Goal: Task Accomplishment & Management: Manage account settings

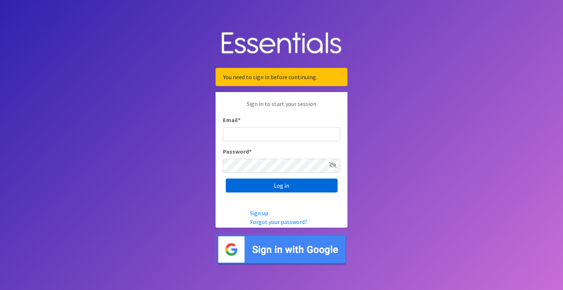
type input "outreach@carecollectiveswmi.org"
click at [285, 185] on input "Log in" at bounding box center [282, 186] width 112 height 14
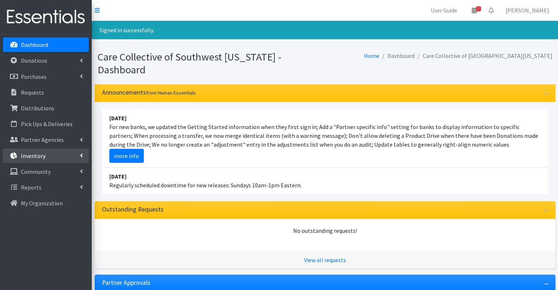
click at [70, 154] on link "Inventory" at bounding box center [46, 156] width 86 height 15
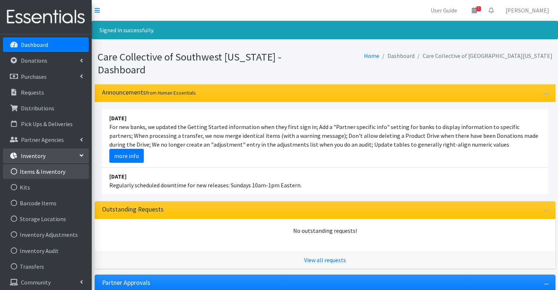
click at [59, 169] on link "Items & Inventory" at bounding box center [46, 171] width 86 height 15
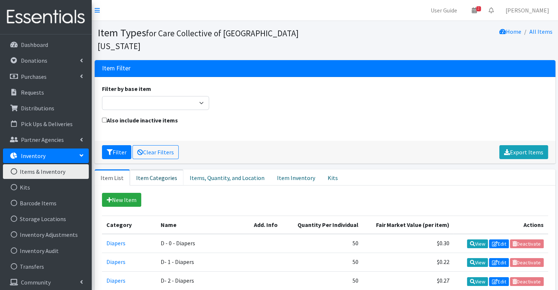
click at [172, 169] on link "Item Categories" at bounding box center [157, 177] width 54 height 16
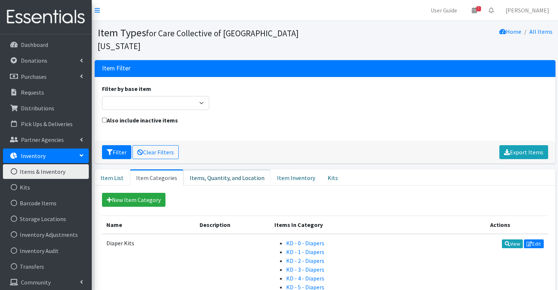
click at [248, 169] on link "Items, Quantity, and Location" at bounding box center [226, 177] width 87 height 16
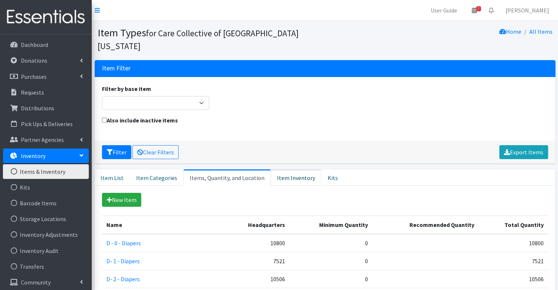
click at [287, 169] on link "Item Inventory" at bounding box center [296, 177] width 51 height 16
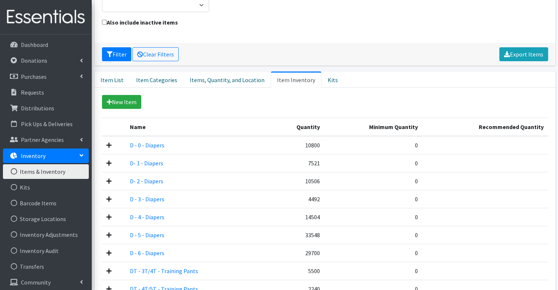
scroll to position [55, 0]
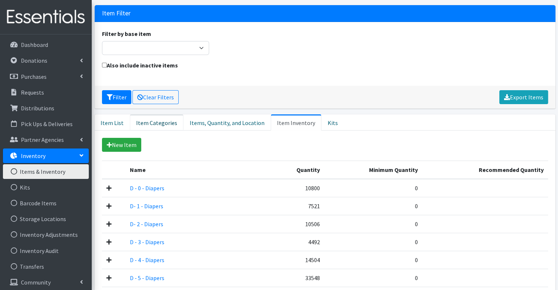
click at [155, 114] on link "Item Categories" at bounding box center [157, 122] width 54 height 16
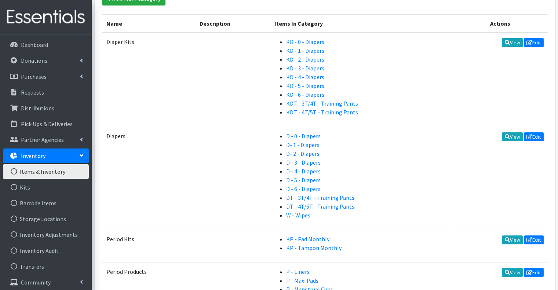
scroll to position [202, 0]
click at [504, 134] on icon at bounding box center [506, 136] width 5 height 5
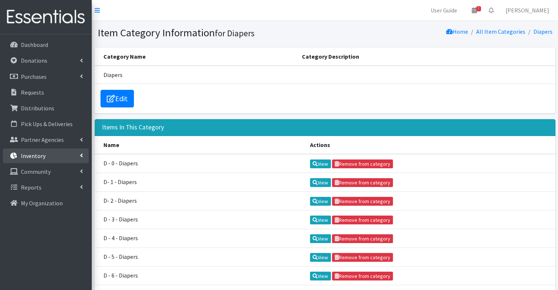
click at [61, 157] on link "Inventory" at bounding box center [46, 156] width 86 height 15
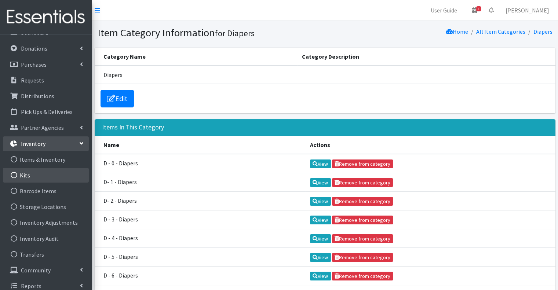
scroll to position [19, 0]
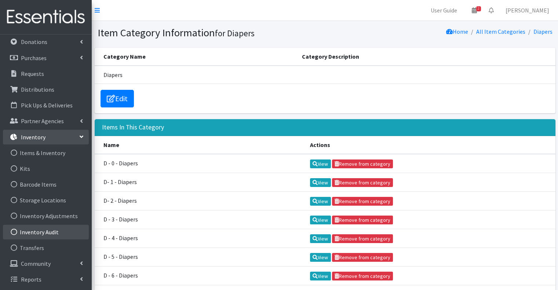
click at [48, 230] on link "Inventory Audit" at bounding box center [46, 232] width 86 height 15
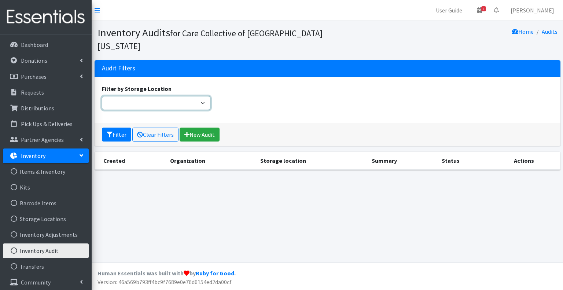
click at [183, 96] on select "Filter by Storage Location" at bounding box center [156, 103] width 109 height 14
drag, startPoint x: 261, startPoint y: 92, endPoint x: 243, endPoint y: 99, distance: 18.7
click at [261, 92] on div "Filter by Storage Location" at bounding box center [327, 100] width 457 height 32
click at [201, 128] on link "New Audit" at bounding box center [200, 135] width 40 height 14
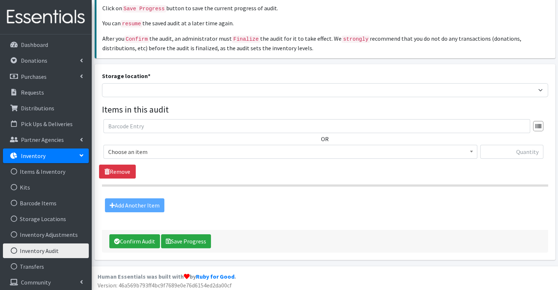
scroll to position [113, 0]
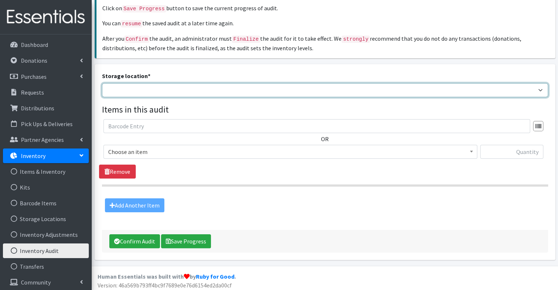
click at [203, 86] on select "Headquarters" at bounding box center [325, 90] width 446 height 14
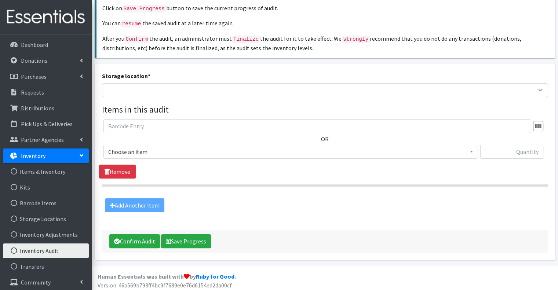
click at [205, 72] on div "Storage location * Headquarters" at bounding box center [325, 85] width 446 height 26
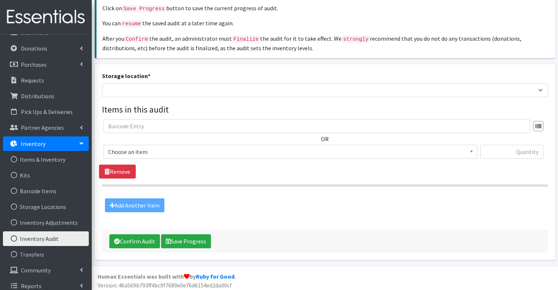
scroll to position [19, 0]
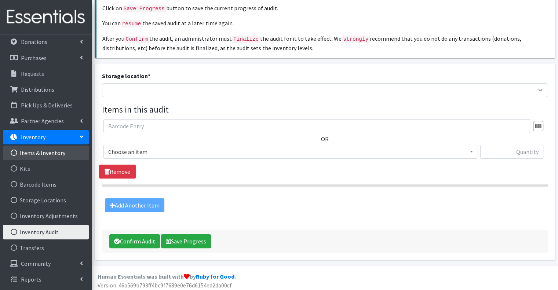
click at [44, 153] on link "Items & Inventory" at bounding box center [46, 153] width 86 height 15
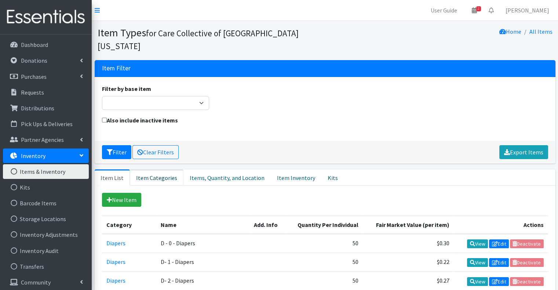
click at [162, 169] on link "Item Categories" at bounding box center [157, 177] width 54 height 16
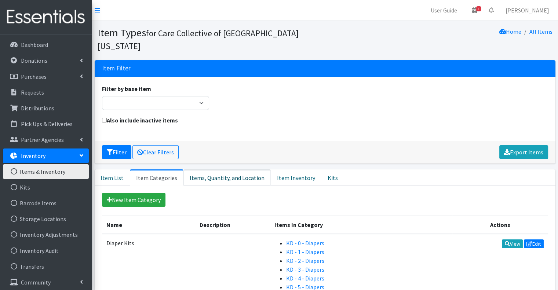
click at [197, 169] on link "Items, Quantity, and Location" at bounding box center [226, 177] width 87 height 16
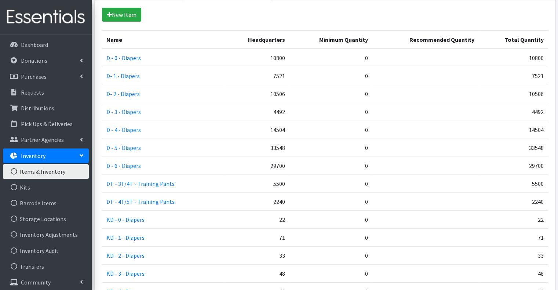
scroll to position [257, 0]
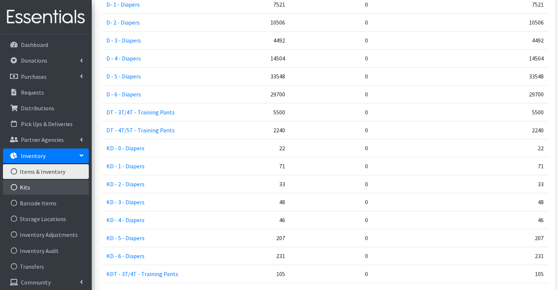
click at [32, 189] on link "Kits" at bounding box center [46, 187] width 86 height 15
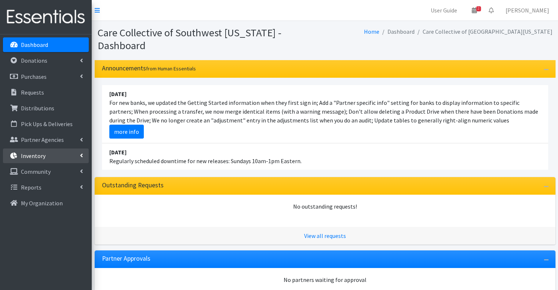
click at [52, 159] on link "Inventory" at bounding box center [46, 156] width 86 height 15
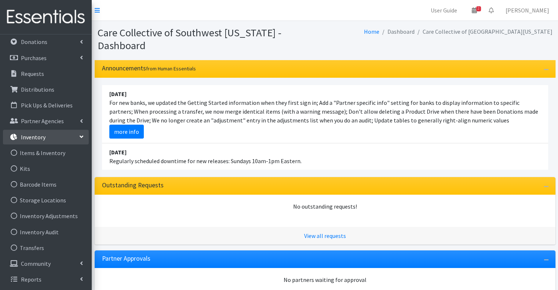
click at [60, 132] on link "Inventory" at bounding box center [46, 137] width 86 height 15
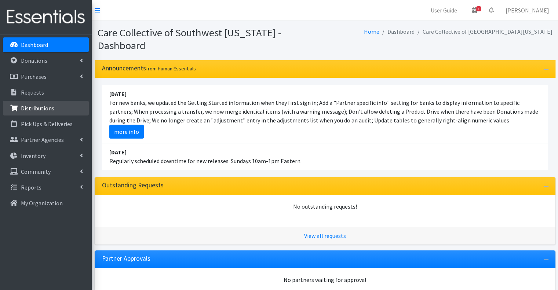
click at [62, 109] on link "Distributions" at bounding box center [46, 108] width 86 height 15
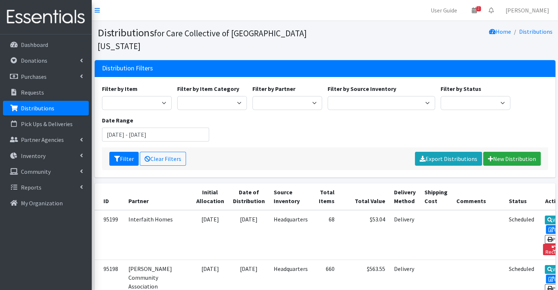
scroll to position [73, 0]
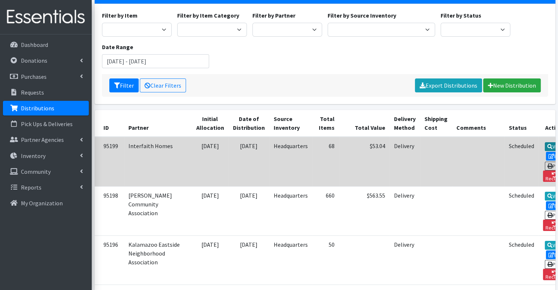
click at [545, 142] on link "View" at bounding box center [555, 146] width 21 height 9
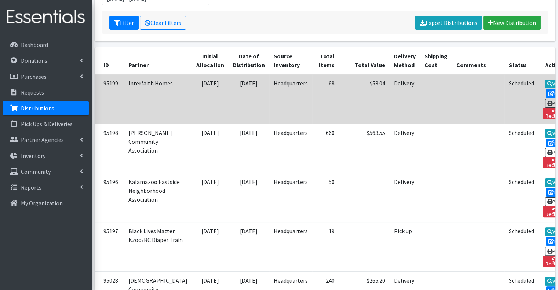
scroll to position [147, 0]
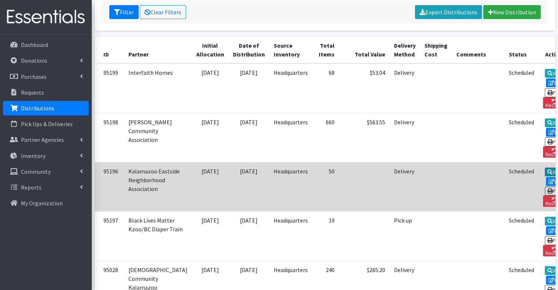
click at [545, 168] on link "View" at bounding box center [555, 172] width 21 height 9
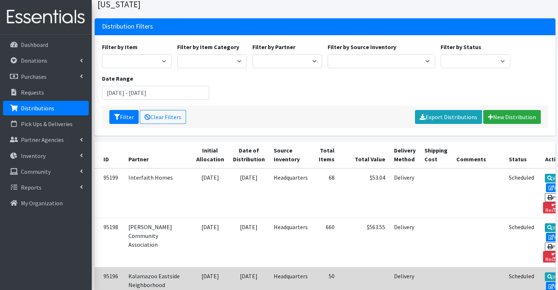
scroll to position [110, 0]
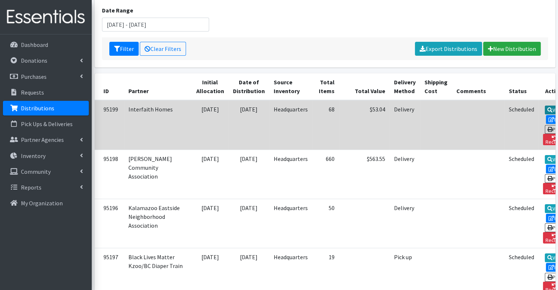
click at [545, 106] on link "View" at bounding box center [555, 110] width 21 height 9
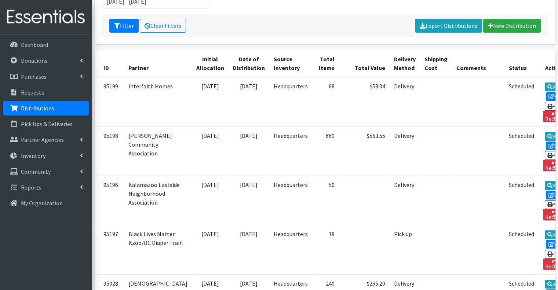
scroll to position [0, 0]
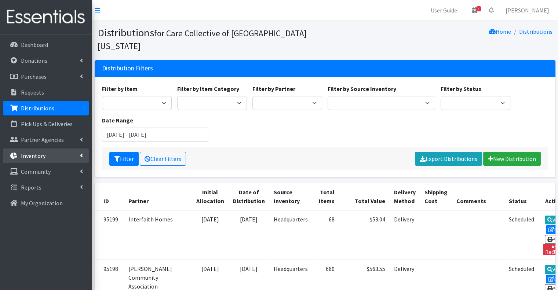
click at [48, 158] on link "Inventory" at bounding box center [46, 156] width 86 height 15
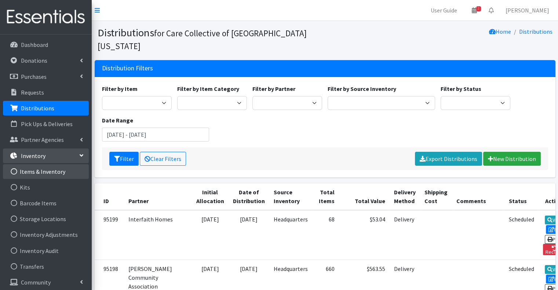
click at [42, 170] on link "Items & Inventory" at bounding box center [46, 171] width 86 height 15
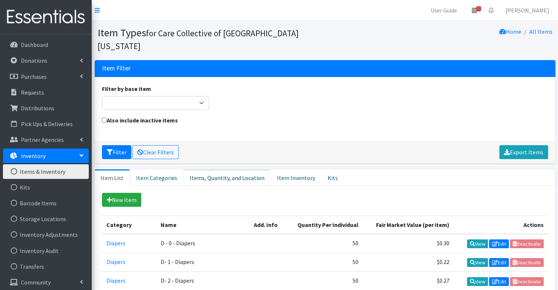
click at [198, 169] on link "Items, Quantity, and Location" at bounding box center [226, 177] width 87 height 16
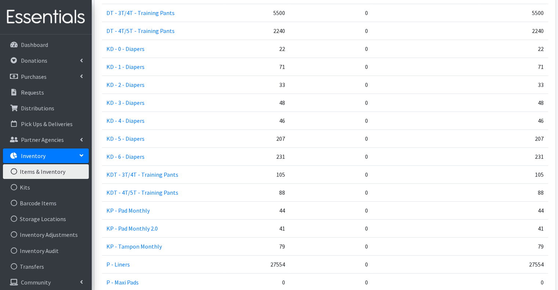
scroll to position [403, 0]
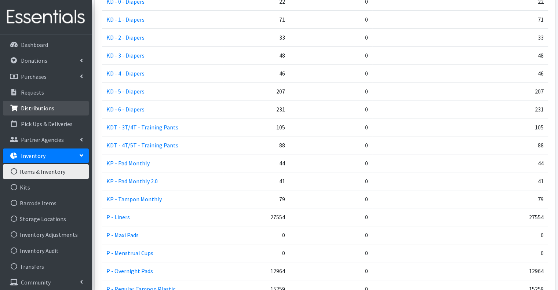
click at [43, 110] on p "Distributions" at bounding box center [37, 108] width 33 height 7
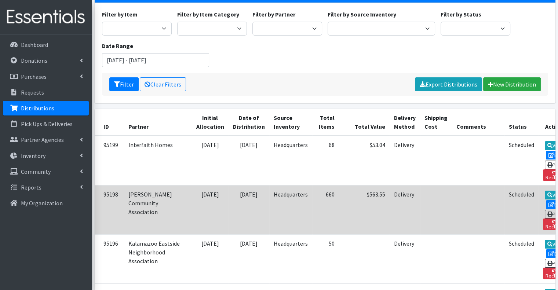
scroll to position [147, 0]
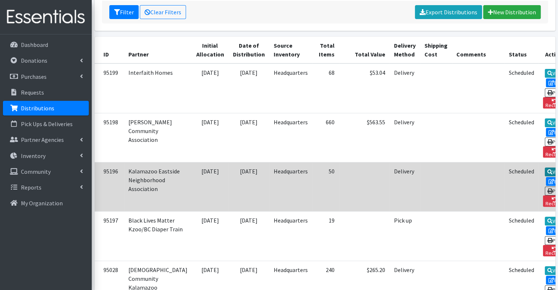
click at [545, 168] on link "View" at bounding box center [555, 172] width 21 height 9
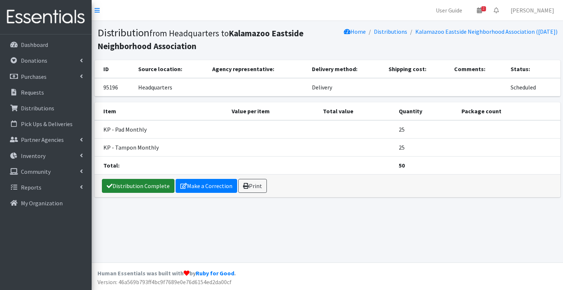
click at [142, 184] on link "Distribution Complete" at bounding box center [138, 186] width 73 height 14
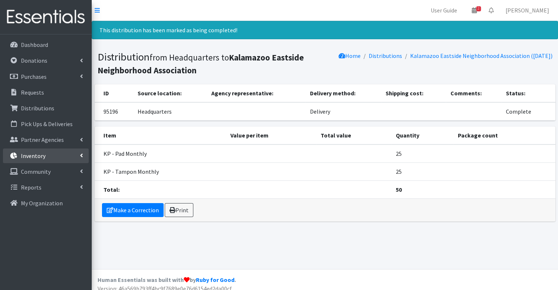
click at [57, 151] on link "Inventory" at bounding box center [46, 156] width 86 height 15
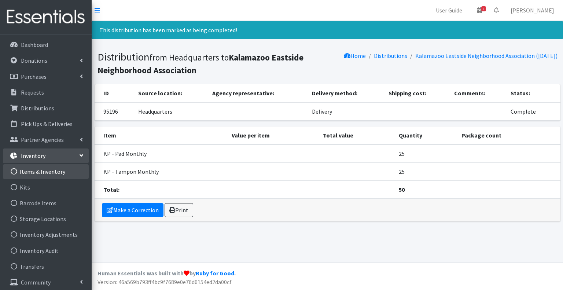
click at [55, 169] on link "Items & Inventory" at bounding box center [46, 171] width 86 height 15
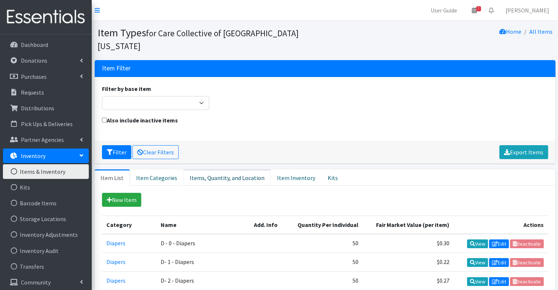
click at [199, 169] on link "Items, Quantity, and Location" at bounding box center [226, 177] width 87 height 16
click at [217, 169] on link "Items, Quantity, and Location" at bounding box center [226, 177] width 87 height 16
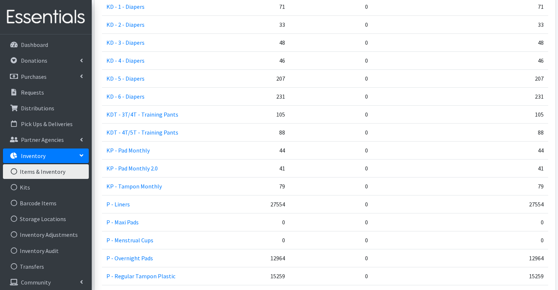
scroll to position [403, 0]
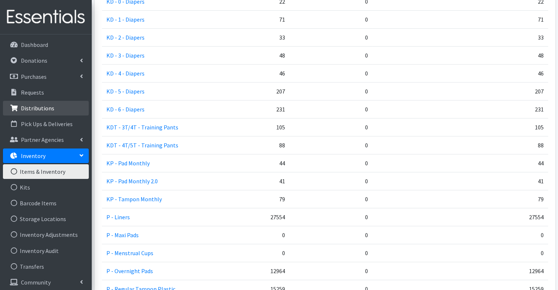
click at [56, 107] on link "Distributions" at bounding box center [46, 108] width 86 height 15
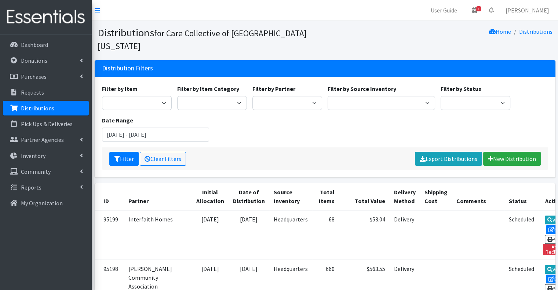
scroll to position [110, 0]
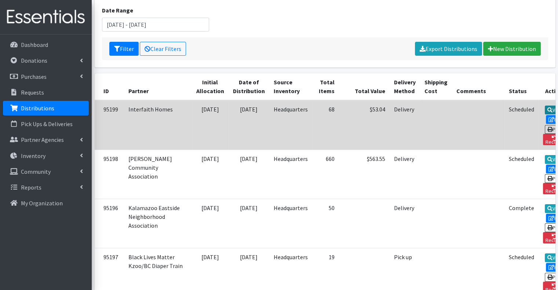
click at [545, 106] on link "View" at bounding box center [555, 110] width 21 height 9
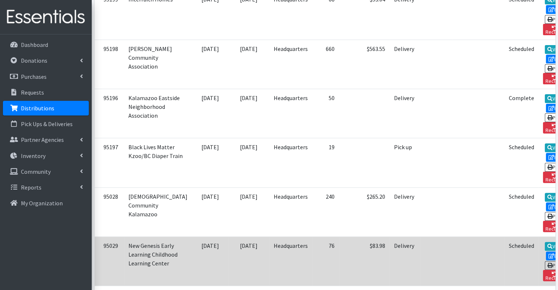
scroll to position [257, 0]
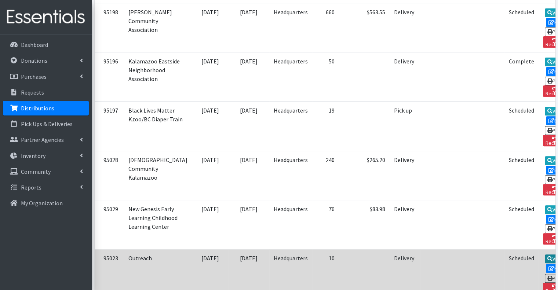
click at [545, 254] on link "View" at bounding box center [555, 258] width 21 height 9
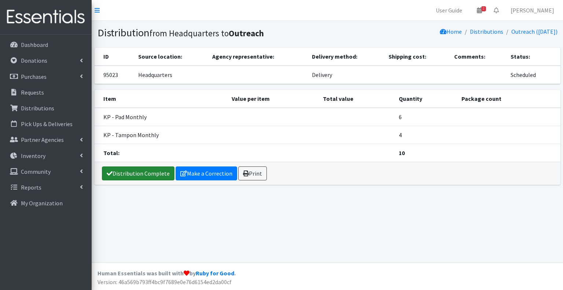
click at [131, 175] on link "Distribution Complete" at bounding box center [138, 173] width 73 height 14
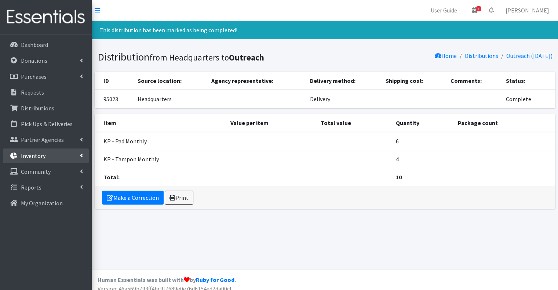
click at [59, 156] on link "Inventory" at bounding box center [46, 156] width 86 height 15
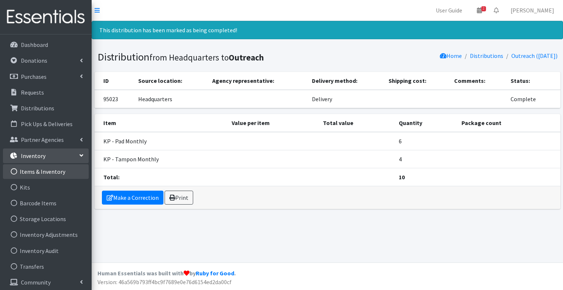
click at [56, 173] on link "Items & Inventory" at bounding box center [46, 171] width 86 height 15
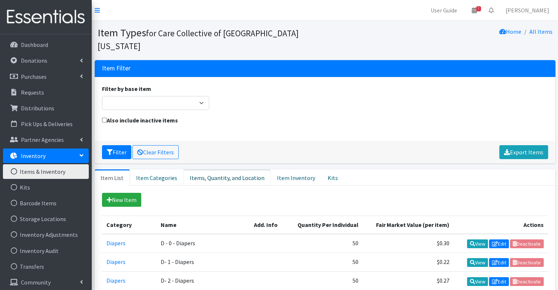
click at [194, 169] on link "Items, Quantity, and Location" at bounding box center [226, 177] width 87 height 16
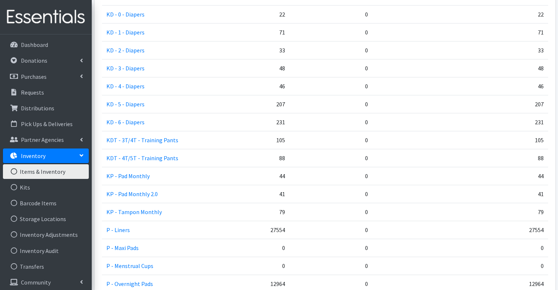
scroll to position [403, 0]
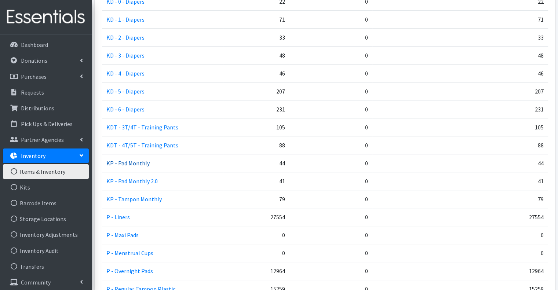
click at [134, 160] on link "KP - Pad Monthly" at bounding box center [127, 163] width 43 height 7
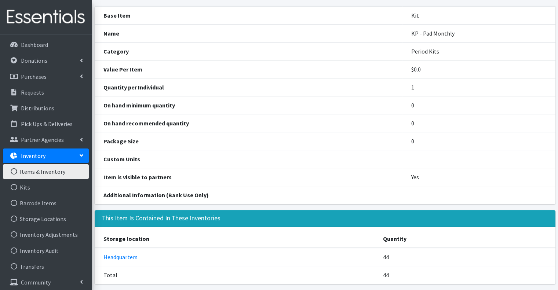
scroll to position [67, 0]
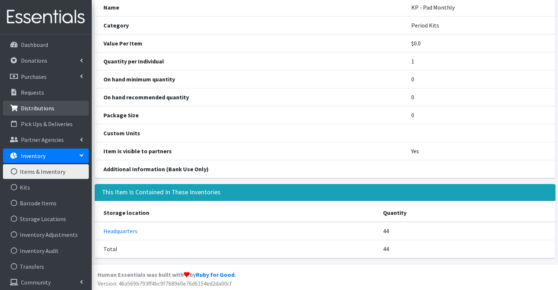
click at [49, 111] on p "Distributions" at bounding box center [37, 108] width 33 height 7
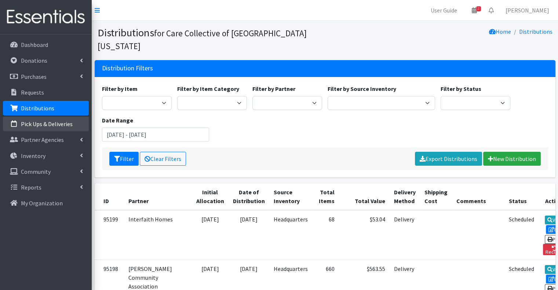
click at [48, 124] on p "Pick Ups & Deliveries" at bounding box center [47, 123] width 52 height 7
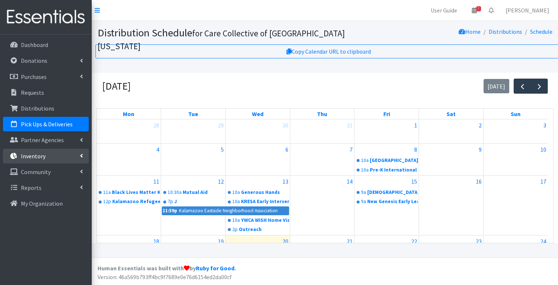
click at [56, 152] on link "Inventory" at bounding box center [46, 156] width 86 height 15
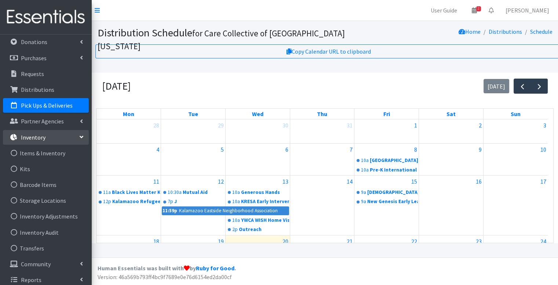
click at [58, 136] on link "Inventory" at bounding box center [46, 137] width 86 height 15
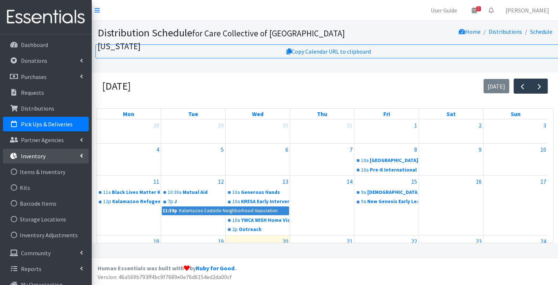
scroll to position [0, 0]
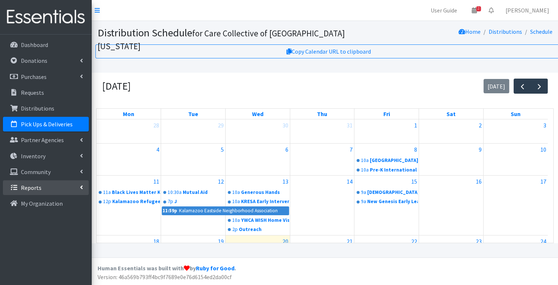
click at [51, 188] on link "Reports" at bounding box center [46, 187] width 86 height 15
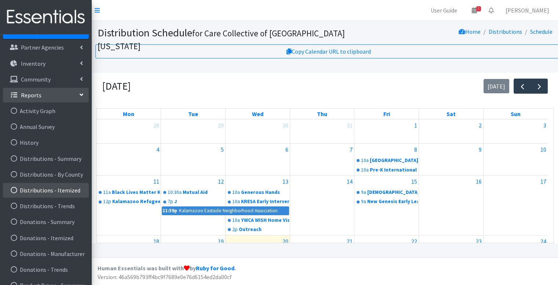
scroll to position [110, 0]
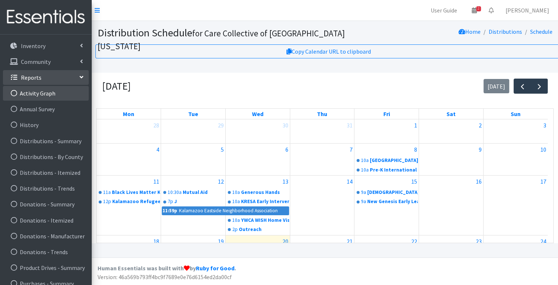
click at [58, 96] on link "Activity Graph" at bounding box center [46, 93] width 86 height 15
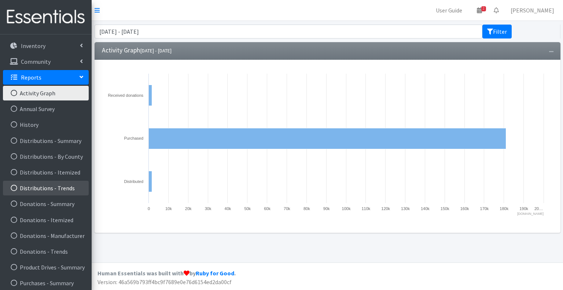
scroll to position [129, 0]
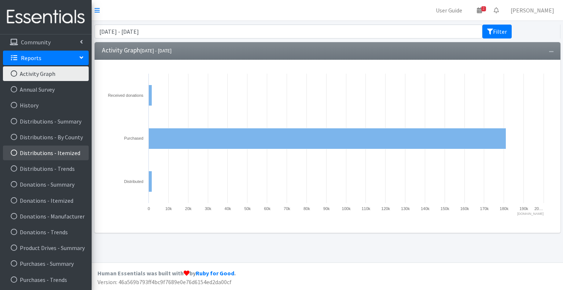
click at [61, 154] on link "Distributions - Itemized" at bounding box center [46, 153] width 86 height 15
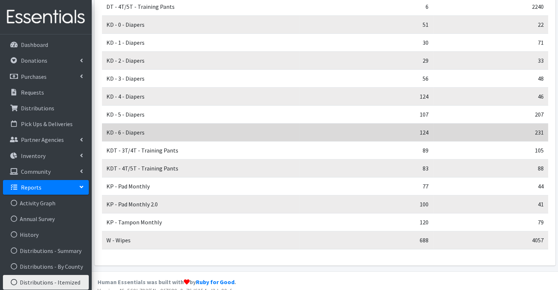
scroll to position [167, 0]
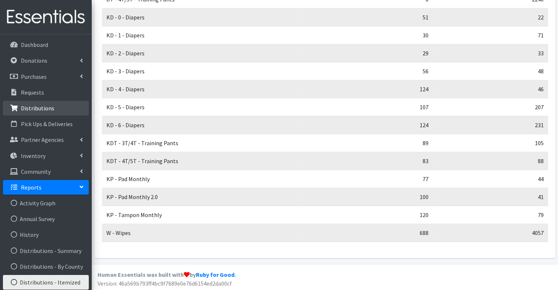
click at [44, 113] on link "Distributions" at bounding box center [46, 108] width 86 height 15
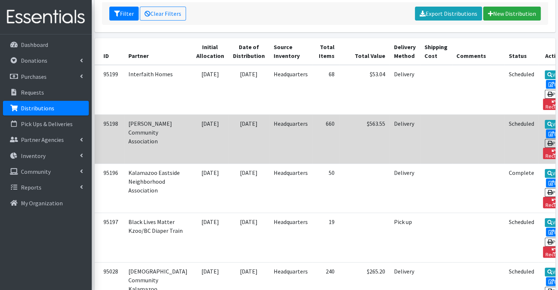
scroll to position [147, 0]
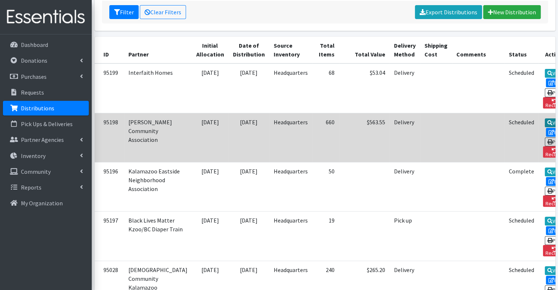
click at [545, 118] on link "View" at bounding box center [555, 122] width 21 height 9
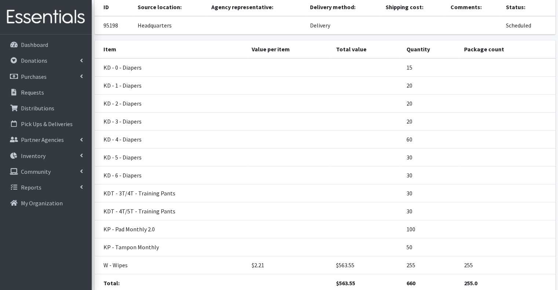
scroll to position [119, 0]
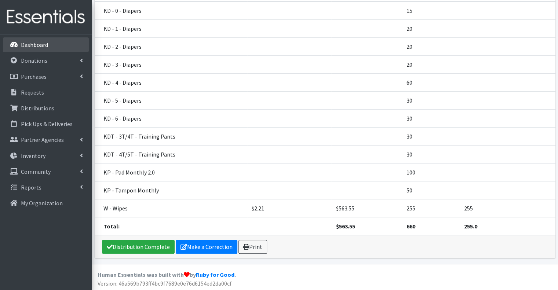
click at [44, 43] on p "Dashboard" at bounding box center [34, 44] width 27 height 7
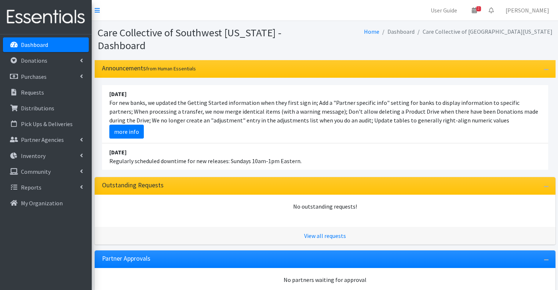
click at [227, 90] on li "August 17 For new banks, we updated the Getting Started information when they f…" at bounding box center [325, 114] width 446 height 58
click at [224, 85] on li "August 17 For new banks, we updated the Getting Started information when they f…" at bounding box center [325, 114] width 446 height 58
click at [52, 158] on link "Inventory" at bounding box center [46, 156] width 86 height 15
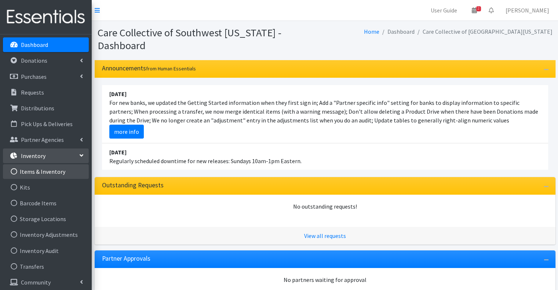
click at [50, 173] on link "Items & Inventory" at bounding box center [46, 171] width 86 height 15
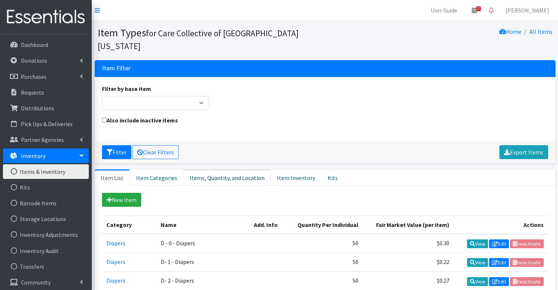
click at [216, 169] on link "Items, Quantity, and Location" at bounding box center [226, 177] width 87 height 16
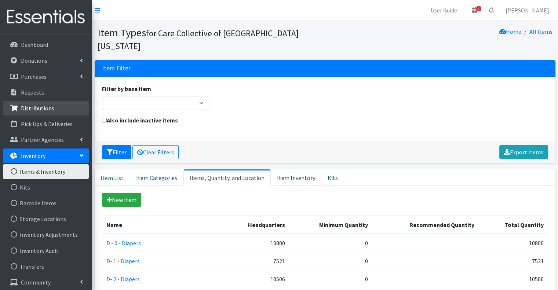
click at [46, 104] on link "Distributions" at bounding box center [46, 108] width 86 height 15
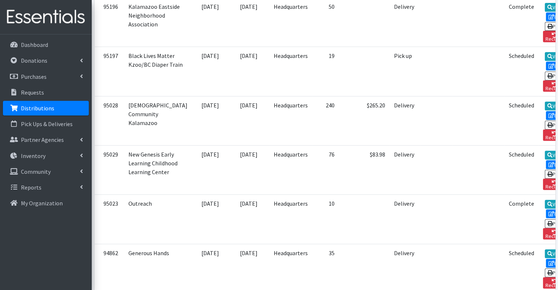
scroll to position [330, 0]
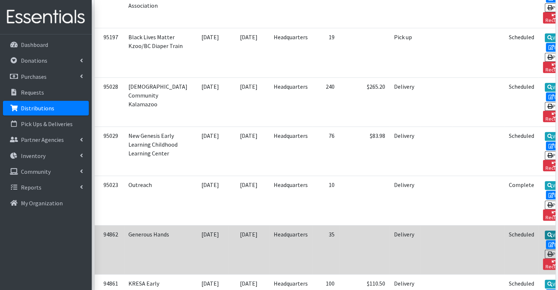
click at [545, 231] on link "View" at bounding box center [555, 235] width 21 height 9
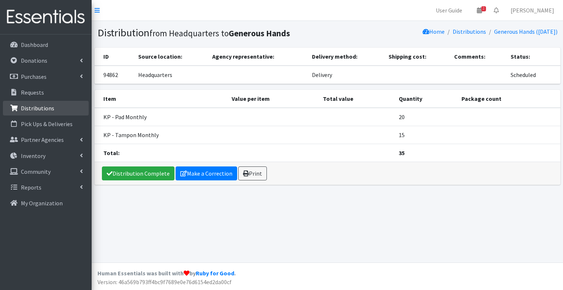
click at [47, 103] on link "Distributions" at bounding box center [46, 108] width 86 height 15
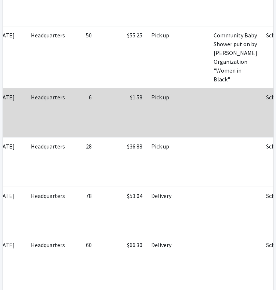
scroll to position [0, 152]
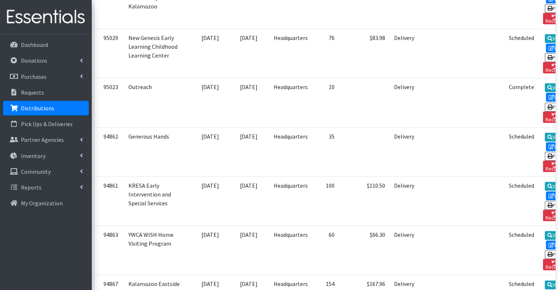
scroll to position [440, 0]
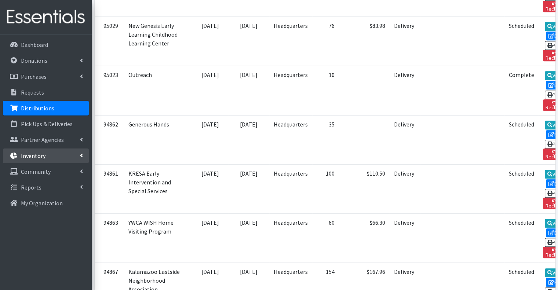
click at [48, 158] on link "Inventory" at bounding box center [46, 156] width 86 height 15
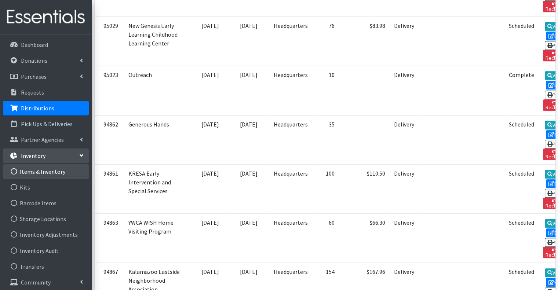
click at [44, 174] on link "Items & Inventory" at bounding box center [46, 171] width 86 height 15
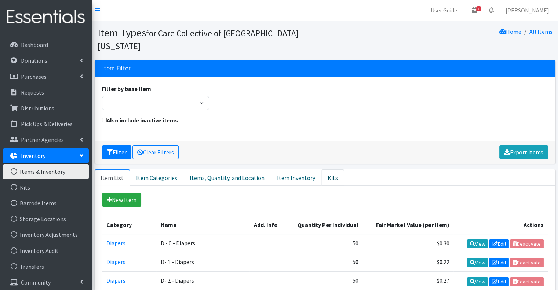
click at [327, 169] on link "Kits" at bounding box center [332, 177] width 23 height 16
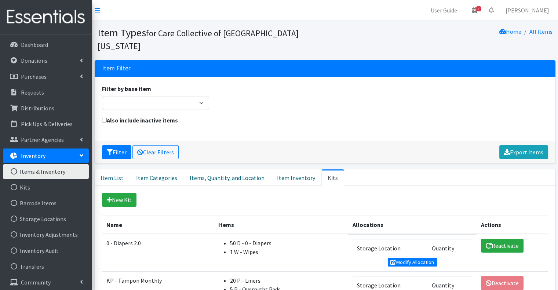
click at [434, 25] on section "Item Types for Care Collective of Southwest Michigan Home All Items" at bounding box center [325, 40] width 466 height 39
click at [477, 11] on icon at bounding box center [474, 10] width 5 height 6
click at [315, 41] on section "Item Types for Care Collective of Southwest Michigan Home All Items" at bounding box center [325, 40] width 466 height 39
click at [44, 46] on p "Dashboard" at bounding box center [34, 44] width 27 height 7
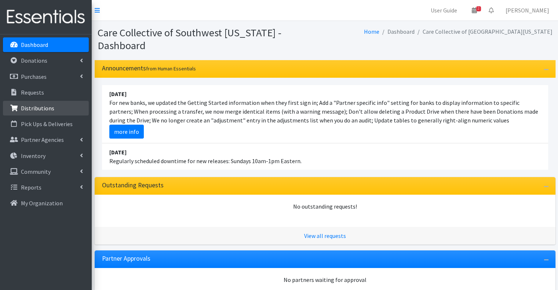
click at [43, 110] on p "Distributions" at bounding box center [37, 108] width 33 height 7
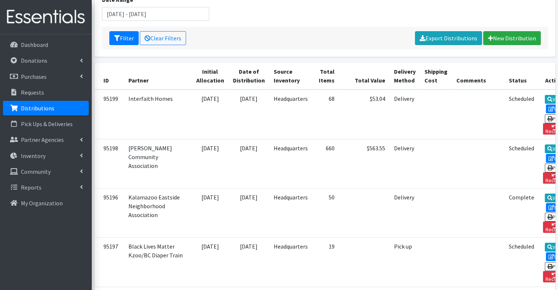
scroll to position [147, 0]
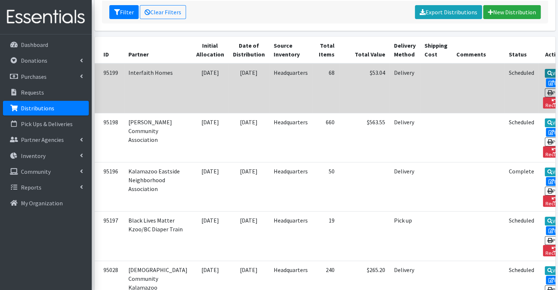
click at [545, 69] on link "View" at bounding box center [555, 73] width 21 height 9
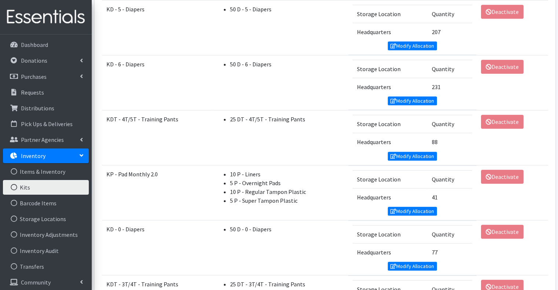
scroll to position [569, 0]
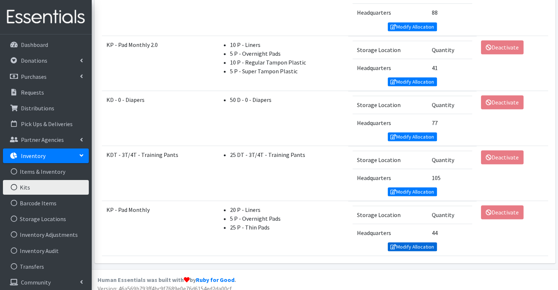
click at [406, 242] on link "Modify Allocation" at bounding box center [412, 246] width 49 height 9
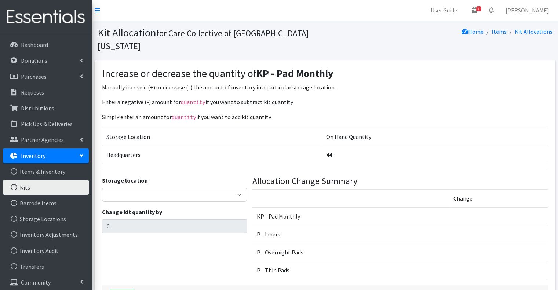
click at [355, 98] on p "Enter a negative (-) amount for quantity if you want to subtract kit quantity." at bounding box center [325, 102] width 446 height 9
click at [50, 45] on link "Dashboard" at bounding box center [46, 44] width 86 height 15
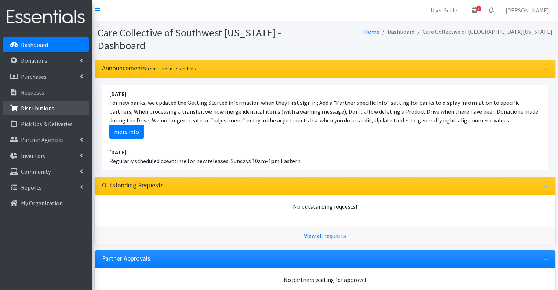
click at [56, 105] on link "Distributions" at bounding box center [46, 108] width 86 height 15
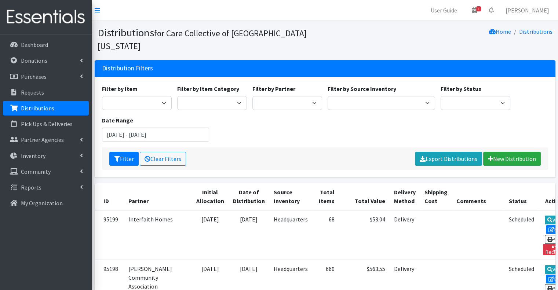
click at [290, 121] on div "Filter by Item 0 - Diapers 2.0 D - 0 - Diapers D- 1 - Diapers D- 2 - Diapers D …" at bounding box center [324, 115] width 451 height 63
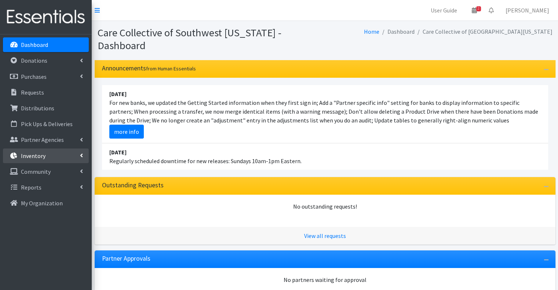
click at [58, 154] on link "Inventory" at bounding box center [46, 156] width 86 height 15
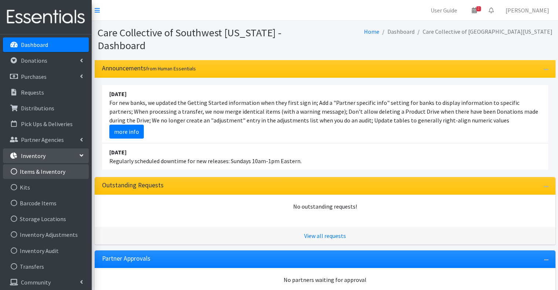
click at [51, 171] on link "Items & Inventory" at bounding box center [46, 171] width 86 height 15
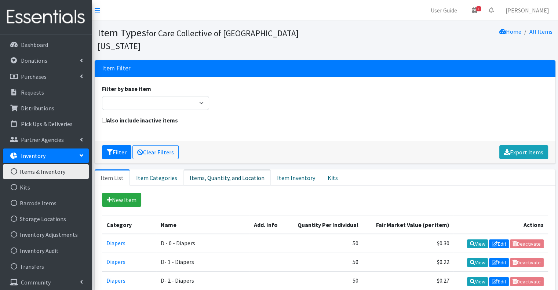
click at [204, 169] on link "Items, Quantity, and Location" at bounding box center [226, 177] width 87 height 16
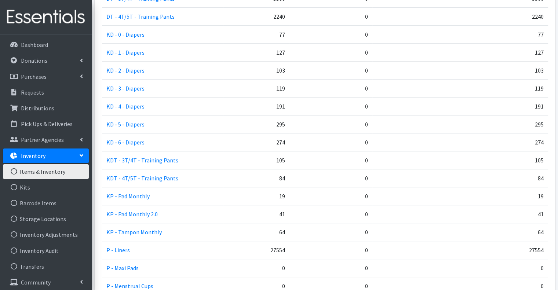
scroll to position [330, 0]
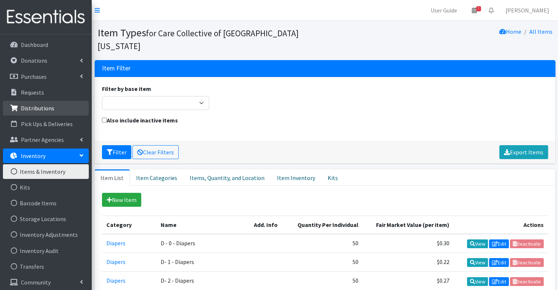
click at [48, 104] on link "Distributions" at bounding box center [46, 108] width 86 height 15
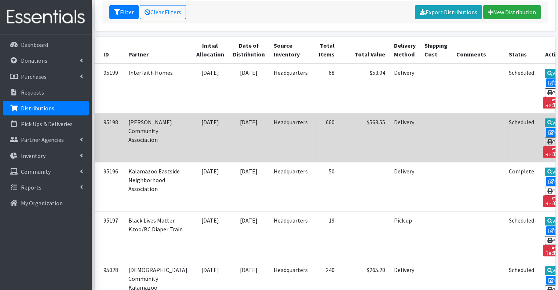
scroll to position [183, 0]
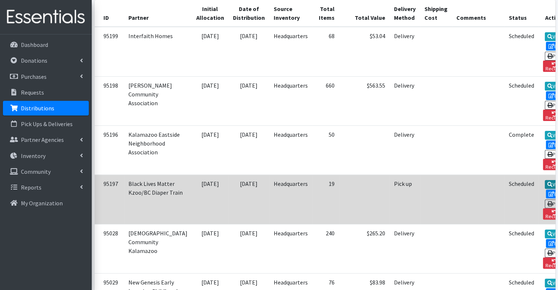
click at [545, 180] on link "View" at bounding box center [555, 184] width 21 height 9
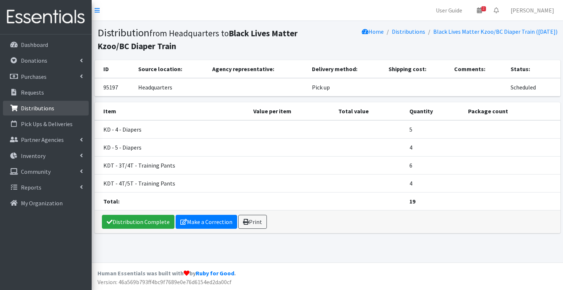
click at [60, 109] on link "Distributions" at bounding box center [46, 108] width 86 height 15
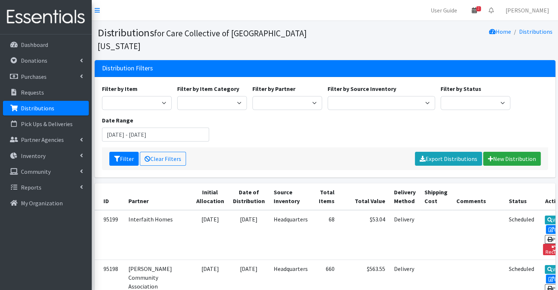
click at [477, 10] on icon at bounding box center [474, 10] width 5 height 6
click at [421, 9] on nav "User Guide 2 2 Pick-ups remaining this week View Calendar 0 Requests 0 Partner …" at bounding box center [325, 10] width 466 height 21
click at [308, 14] on nav "User Guide 2 2 Pick-ups remaining this week View Calendar 0 Requests 0 Partner …" at bounding box center [325, 10] width 466 height 21
